Goal: Task Accomplishment & Management: Use online tool/utility

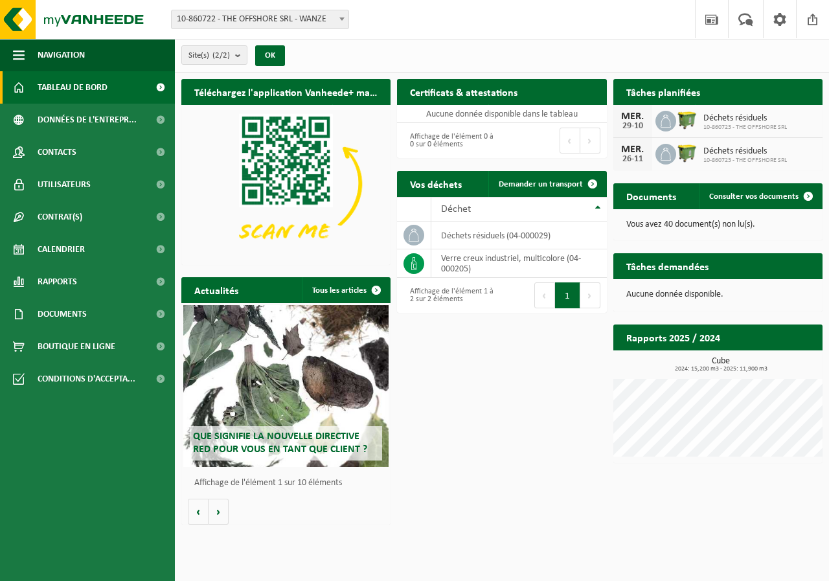
click at [489, 347] on div "Téléchargez l'application Vanheede+ maintenant! Cachez Certificats & attestatio…" at bounding box center [502, 302] width 648 height 459
click at [527, 340] on div "Téléchargez l'application Vanheede+ maintenant! Cachez Certificats & attestatio…" at bounding box center [502, 302] width 648 height 459
click at [568, 188] on span "Demander un transport" at bounding box center [541, 184] width 84 height 8
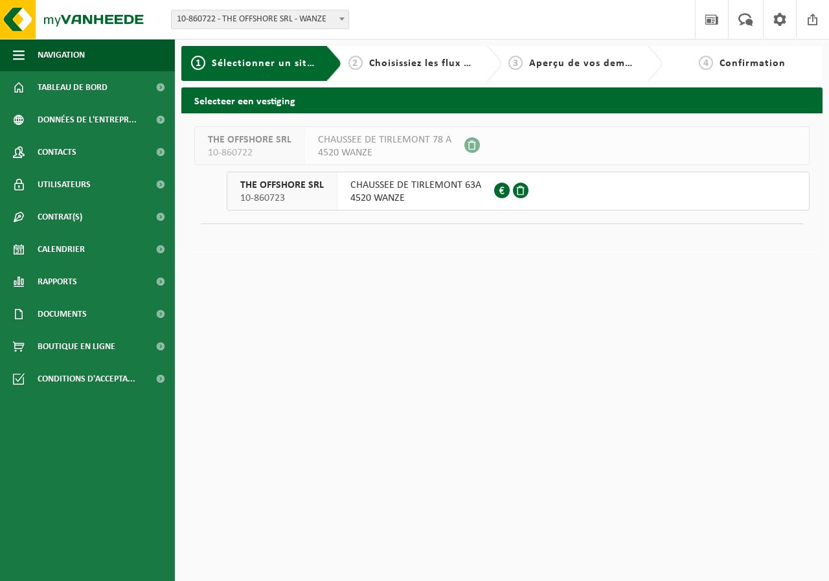
click at [435, 194] on span "4520 WANZE" at bounding box center [416, 198] width 131 height 13
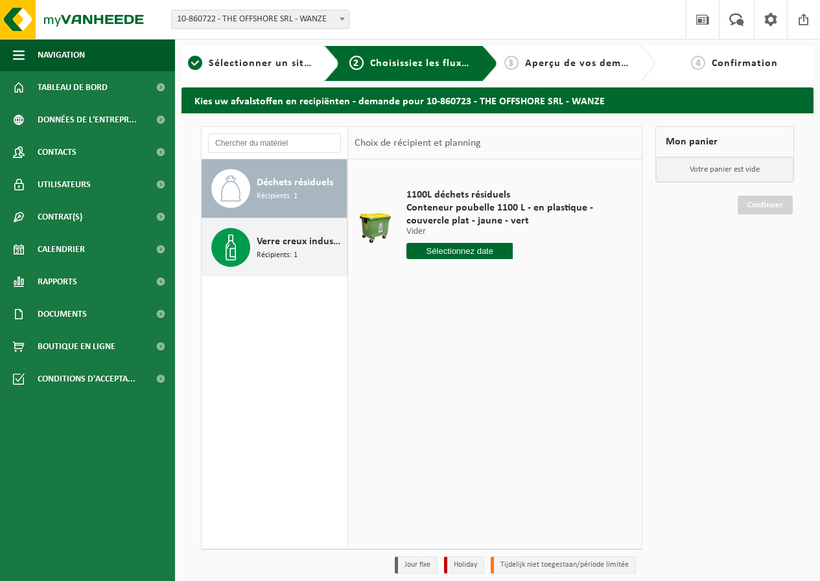
click at [282, 254] on span "Récipients: 1" at bounding box center [277, 255] width 41 height 12
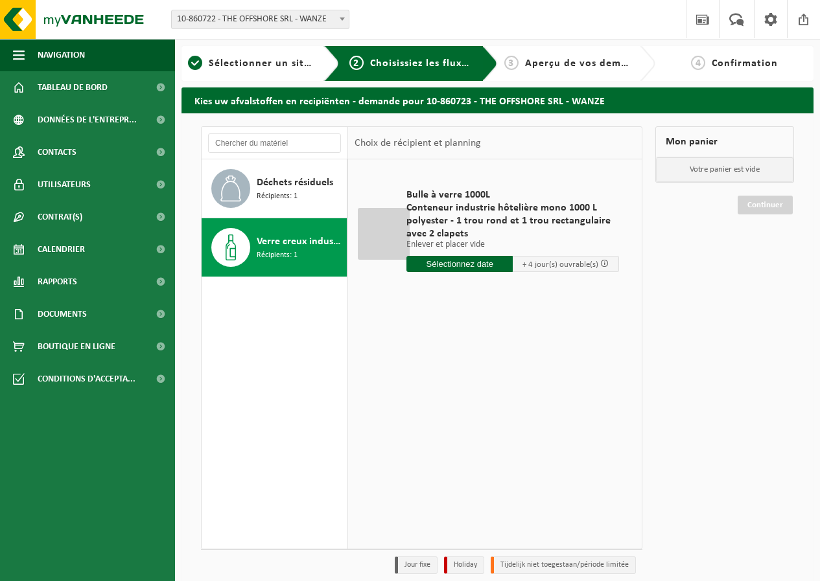
click at [463, 264] on input "text" at bounding box center [459, 264] width 106 height 16
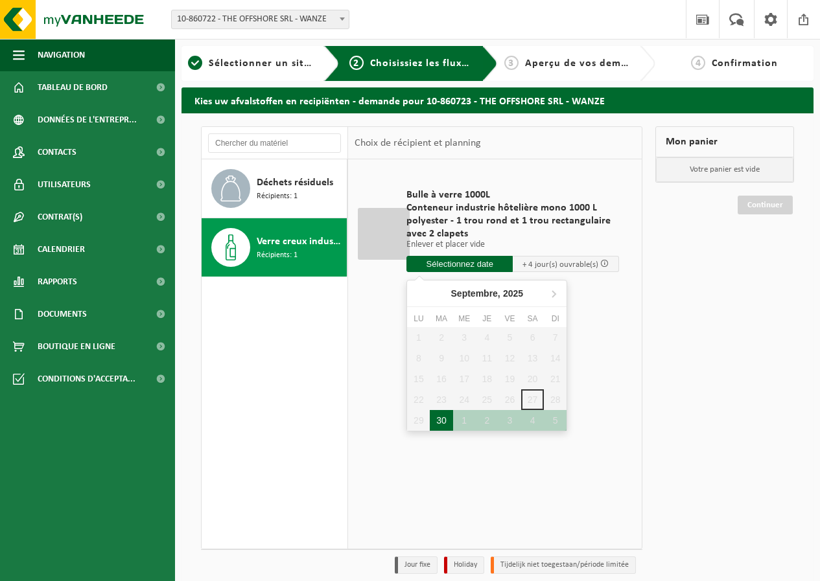
click at [439, 419] on div "30" at bounding box center [441, 420] width 23 height 21
type input "à partir de 2025-09-30"
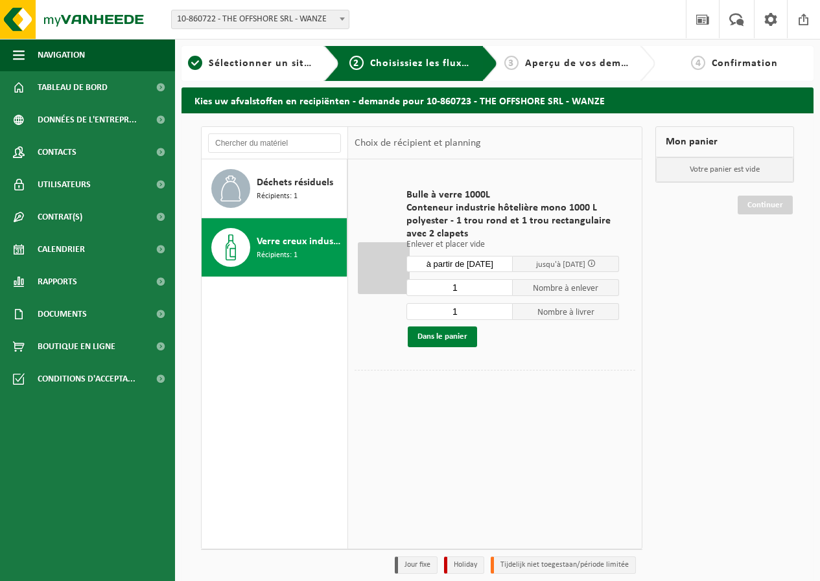
click at [450, 343] on button "Dans le panier" at bounding box center [442, 337] width 69 height 21
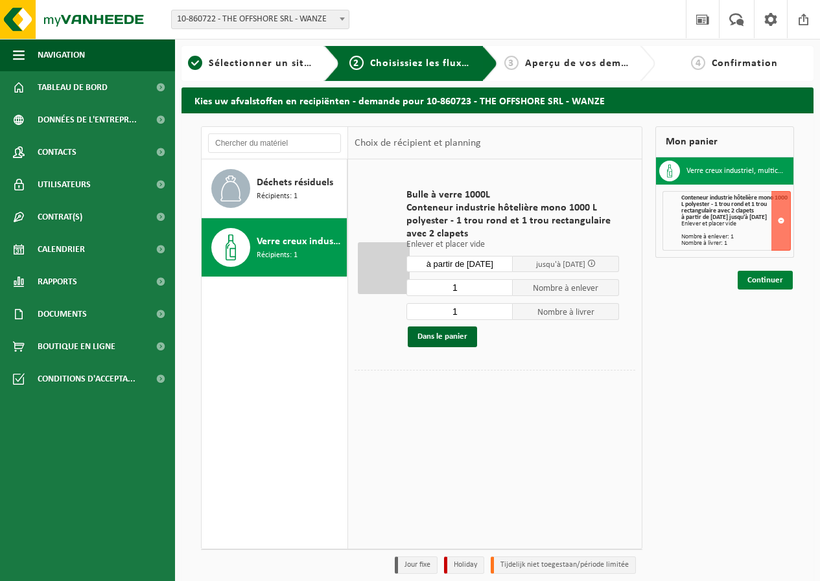
click at [773, 286] on link "Continuer" at bounding box center [764, 280] width 55 height 19
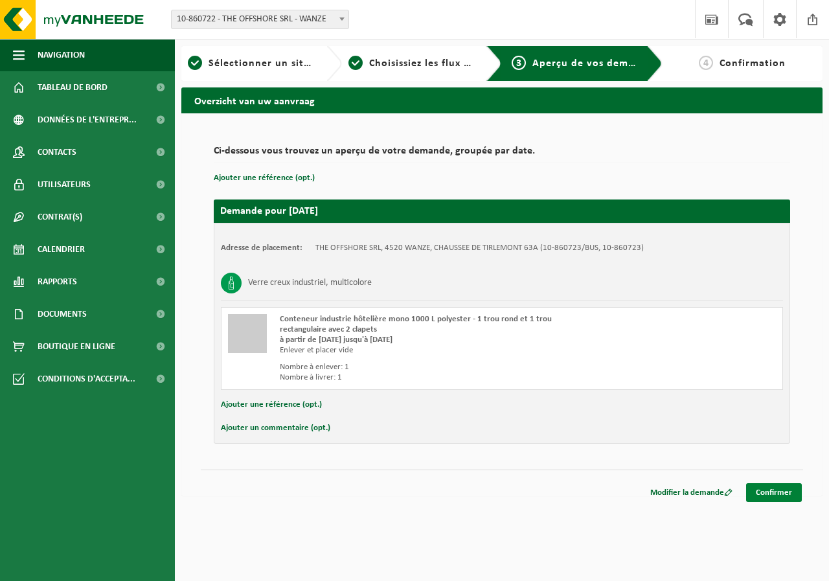
click at [771, 494] on link "Confirmer" at bounding box center [774, 492] width 56 height 19
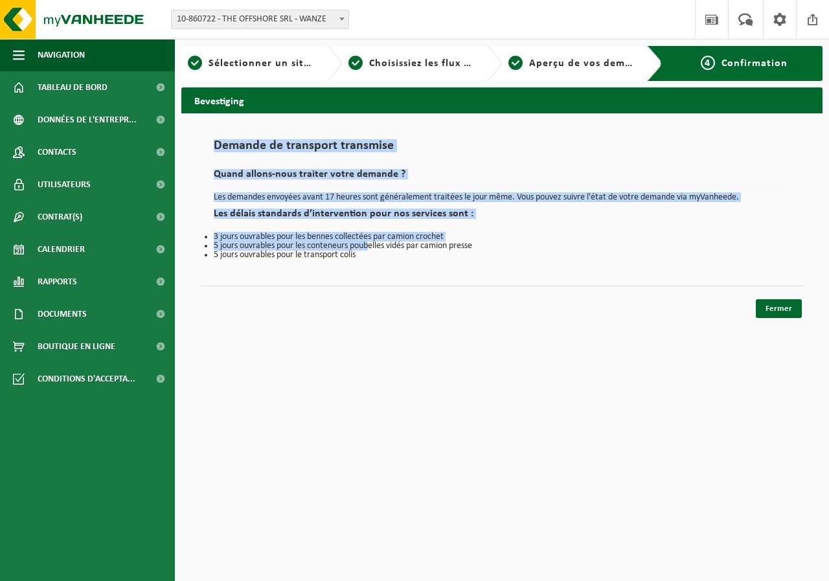
drag, startPoint x: 204, startPoint y: 140, endPoint x: 378, endPoint y: 253, distance: 207.6
click at [377, 251] on div "Demande de transport transmise Quand allons-nous traiter votre demande ? Les de…" at bounding box center [502, 199] width 603 height 146
click at [391, 261] on div "Demande de transport transmise Quand allons-nous traiter votre demande ? Les de…" at bounding box center [502, 199] width 603 height 146
click at [407, 259] on div "Demande de transport transmise Quand allons-nous traiter votre demande ? Les de…" at bounding box center [502, 199] width 603 height 146
click at [405, 254] on li "5 jours ouvrables pour le transport colis" at bounding box center [502, 255] width 577 height 9
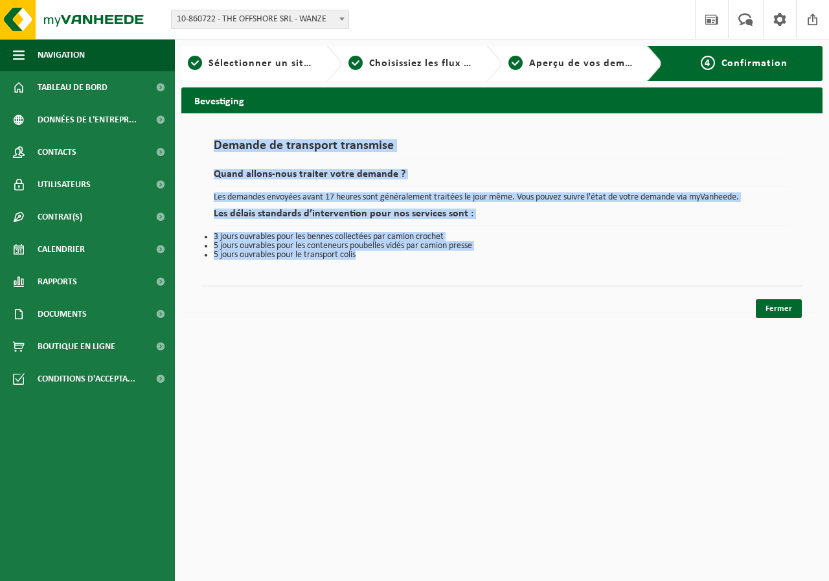
click at [339, 164] on div "Demande de transport transmise Quand allons-nous traiter votre demande ? Les de…" at bounding box center [502, 199] width 577 height 121
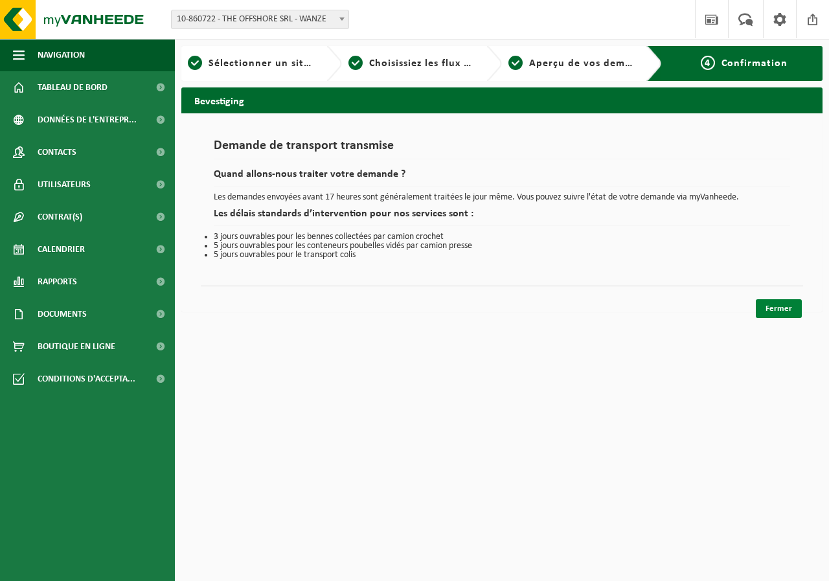
click at [781, 305] on link "Fermer" at bounding box center [779, 308] width 46 height 19
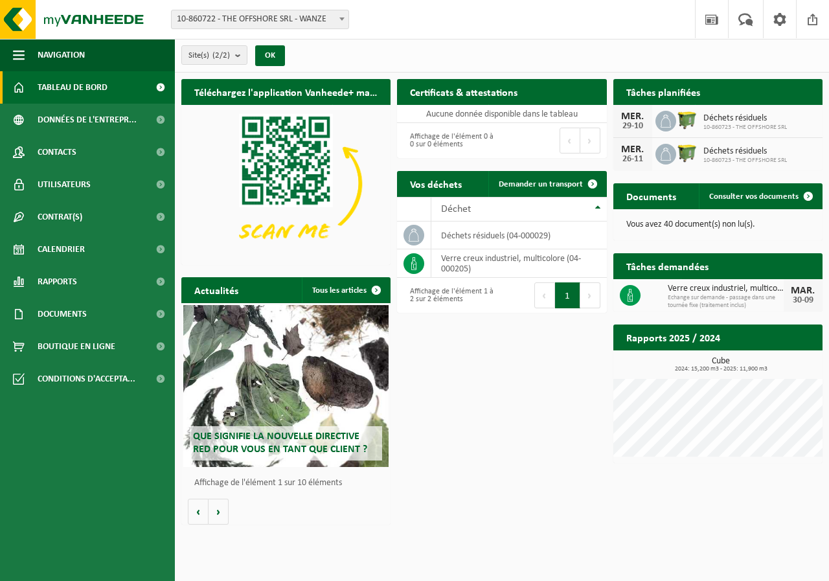
click at [73, 84] on span "Tableau de bord" at bounding box center [73, 87] width 70 height 32
